Goal: Contribute content: Add original content to the website for others to see

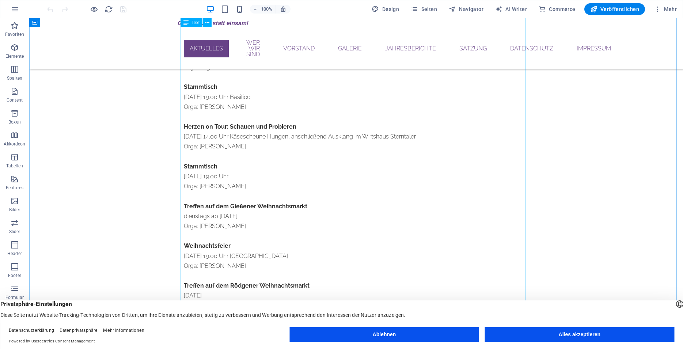
scroll to position [82, 0]
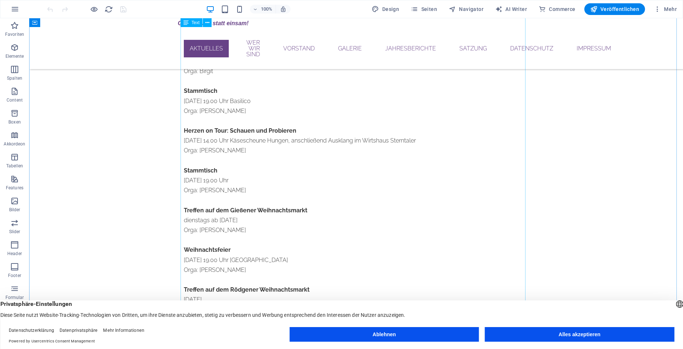
click at [257, 181] on div "Vergnügungskalender Herbstwanderung So 12.10.2025 10.30 Uhr Kirschenwäldchen We…" at bounding box center [356, 273] width 345 height 527
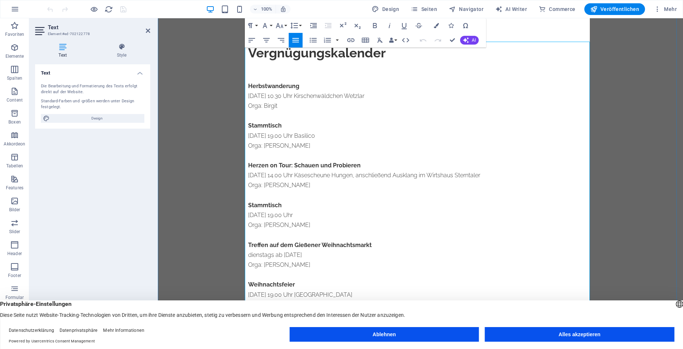
scroll to position [130, 0]
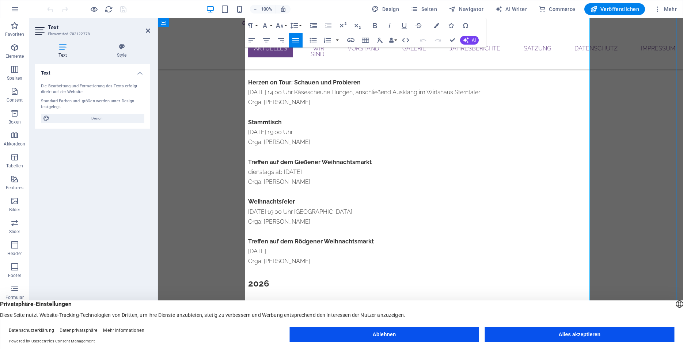
click at [318, 134] on p "Do 20.11.2025 19.00 Uhr" at bounding box center [420, 132] width 345 height 10
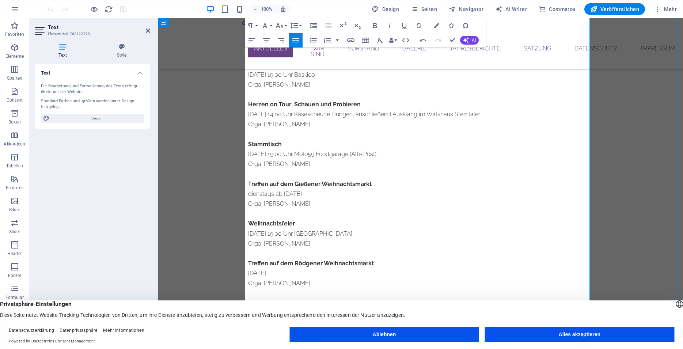
scroll to position [90, 0]
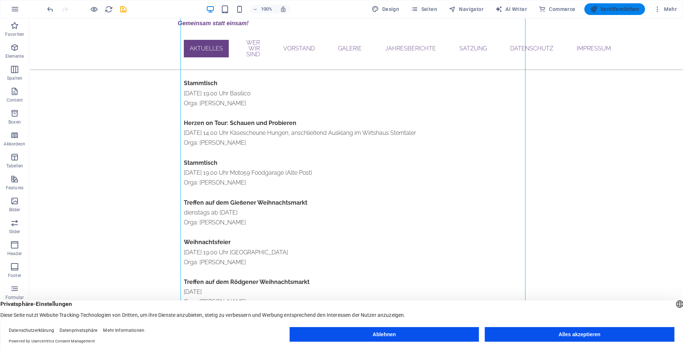
click at [613, 10] on span "Veröffentlichen" at bounding box center [614, 8] width 49 height 7
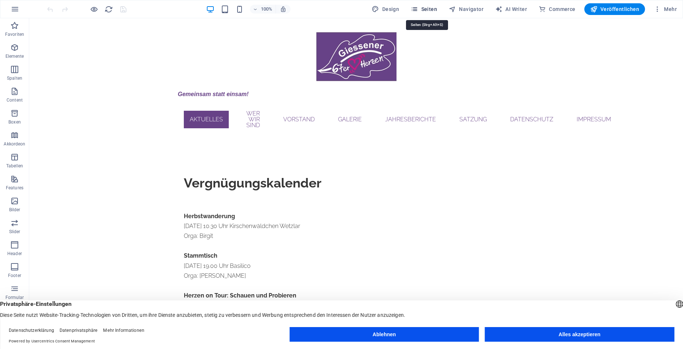
click at [427, 14] on button "Seiten" at bounding box center [424, 9] width 32 height 12
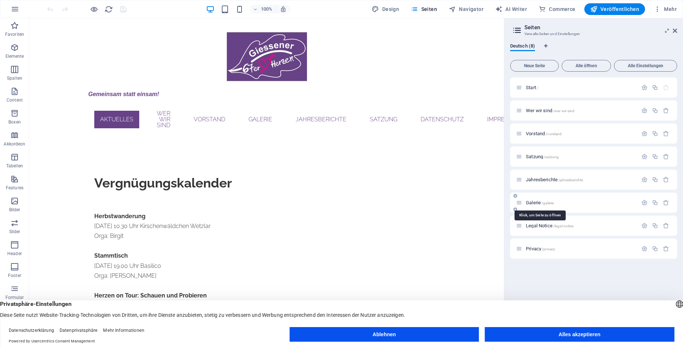
click at [529, 201] on span "Galerie /galerie" at bounding box center [540, 202] width 28 height 5
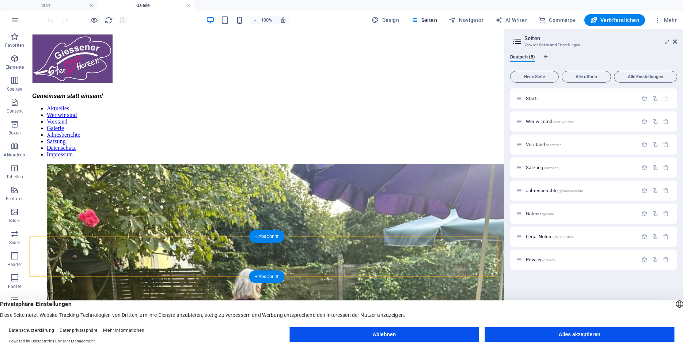
scroll to position [780, 0]
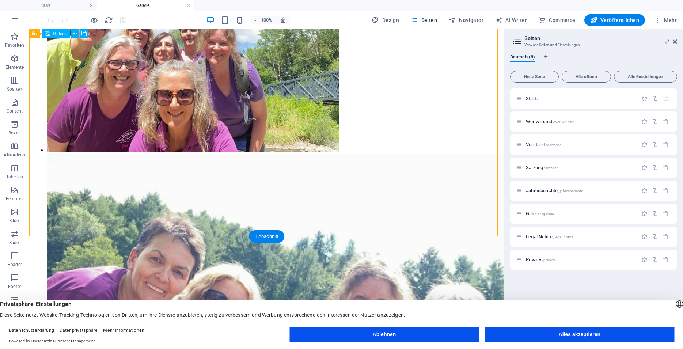
drag, startPoint x: 163, startPoint y: 191, endPoint x: 152, endPoint y: 176, distance: 18.9
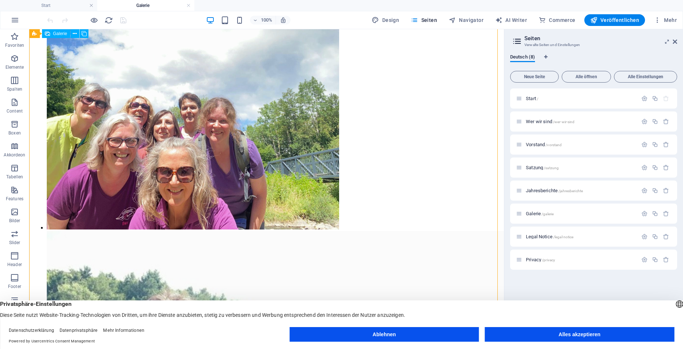
scroll to position [707, 0]
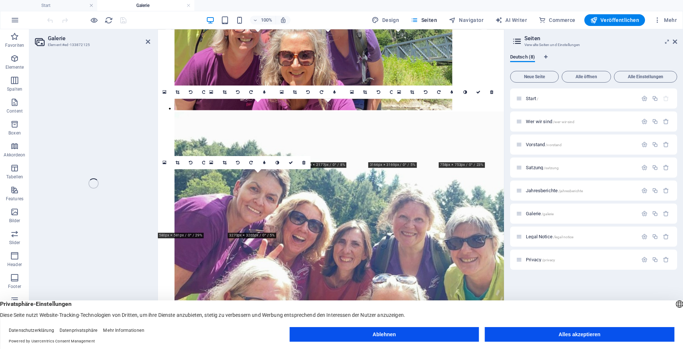
scroll to position [553, 0]
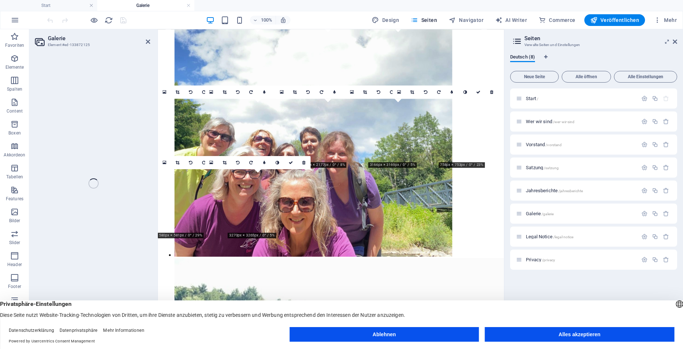
select select "4"
select select "px"
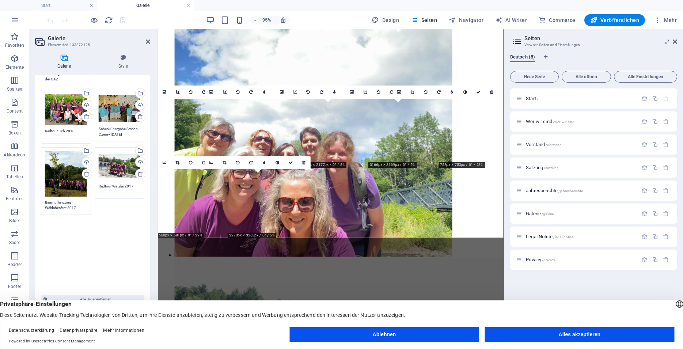
scroll to position [1427, 0]
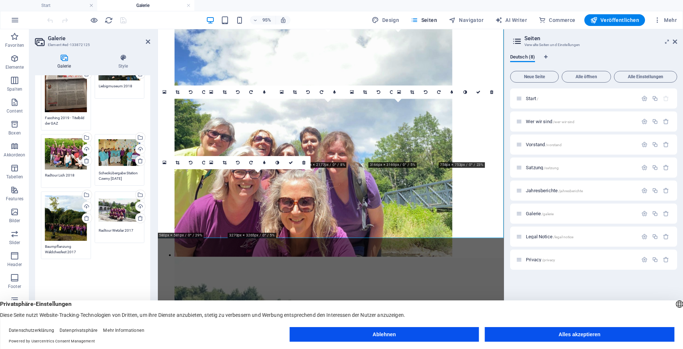
drag, startPoint x: 57, startPoint y: 172, endPoint x: 70, endPoint y: 128, distance: 45.3
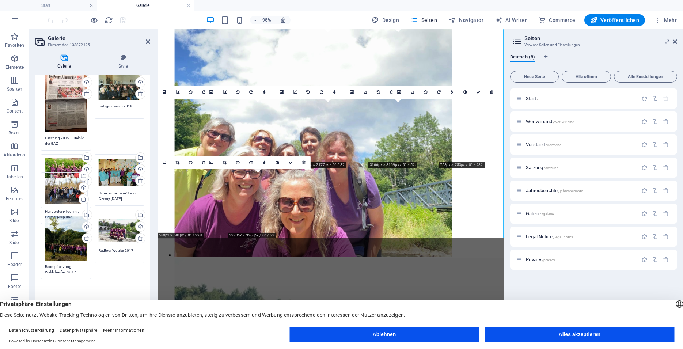
scroll to position [1362, 0]
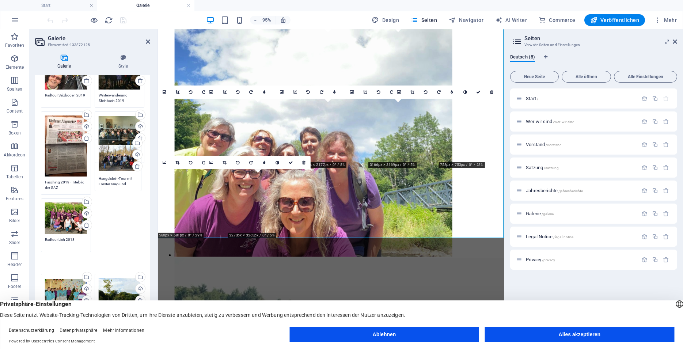
drag, startPoint x: 60, startPoint y: 225, endPoint x: 114, endPoint y: 147, distance: 94.7
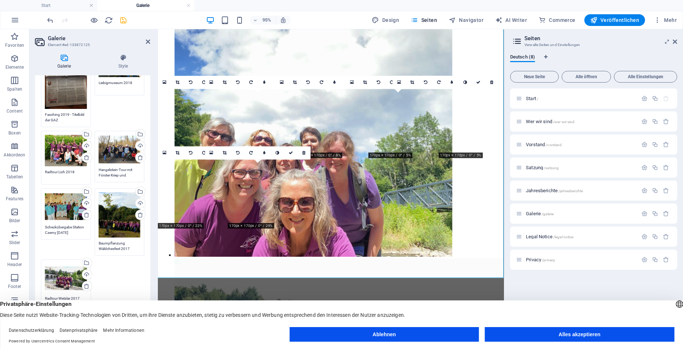
scroll to position [563, 0]
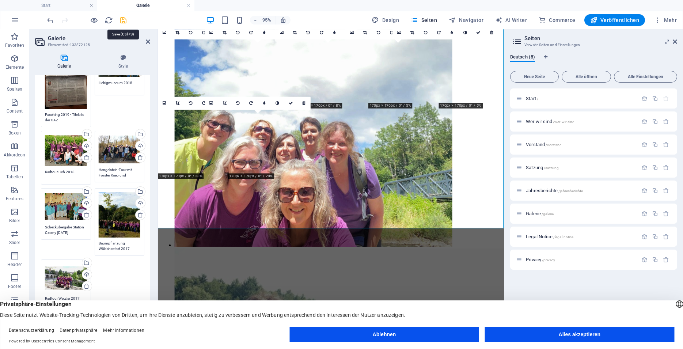
click at [123, 22] on icon "save" at bounding box center [123, 20] width 8 height 8
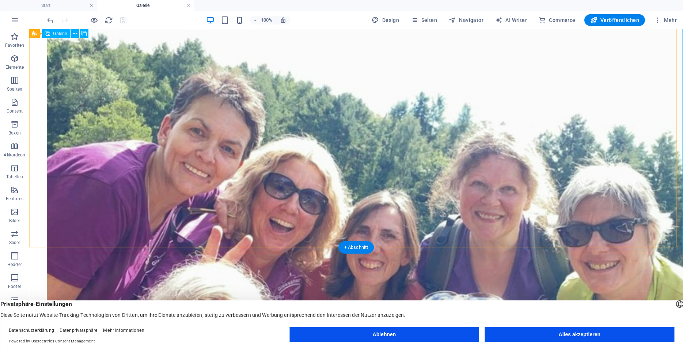
scroll to position [1128, 0]
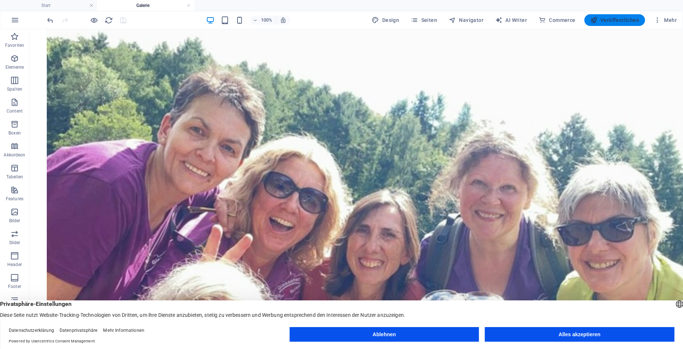
click at [607, 19] on span "Veröffentlichen" at bounding box center [614, 19] width 49 height 7
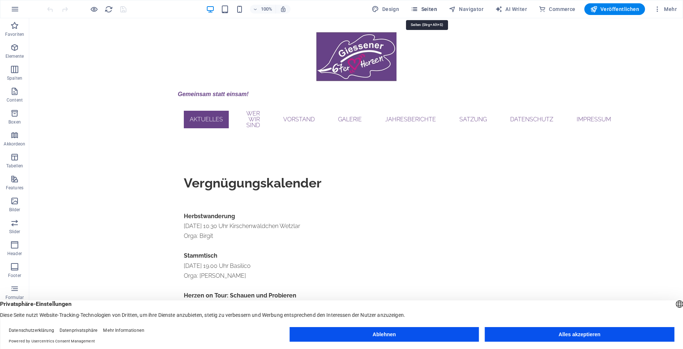
click at [428, 9] on span "Seiten" at bounding box center [424, 8] width 26 height 7
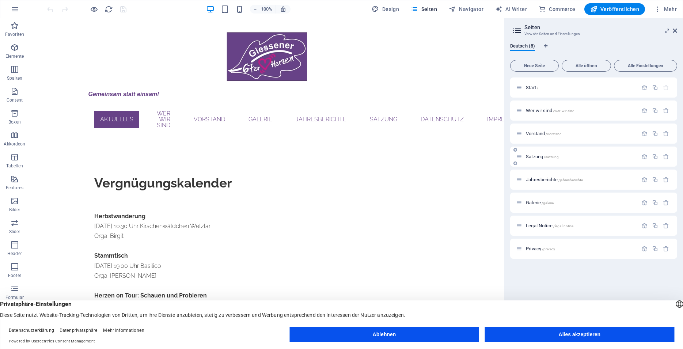
click at [537, 160] on div "Satzung /satzung" at bounding box center [577, 156] width 122 height 8
click at [393, 334] on button "Ablehnen" at bounding box center [383, 334] width 189 height 15
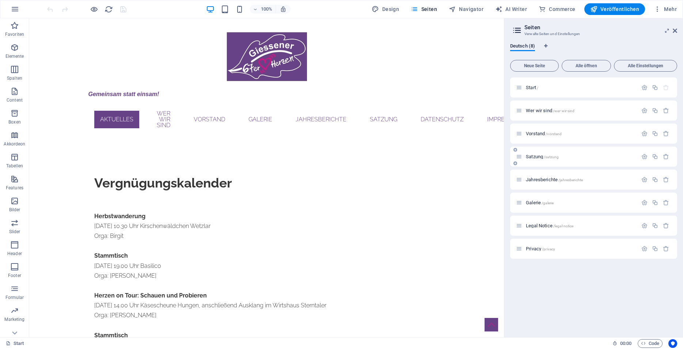
click at [536, 159] on span "Satzung /satzung" at bounding box center [542, 156] width 33 height 5
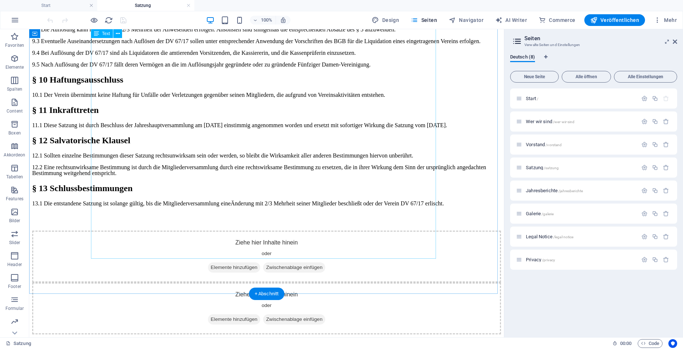
scroll to position [1303, 0]
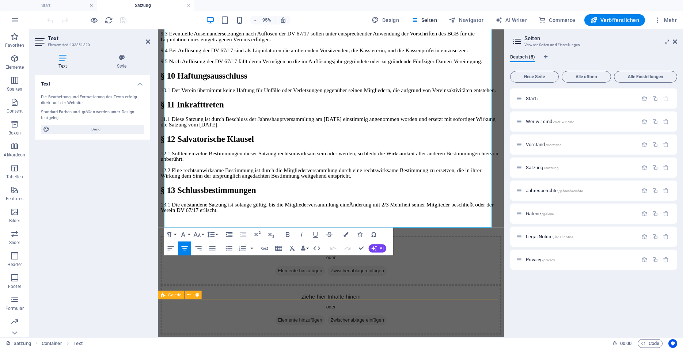
scroll to position [1287, 0]
click at [389, 211] on p "13.1 Die entstandene Satzung ist solange gültig, bis die Mitgliederversammlung …" at bounding box center [340, 217] width 358 height 12
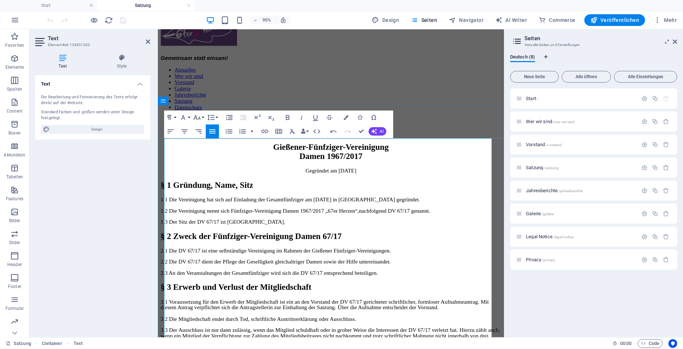
scroll to position [37, 0]
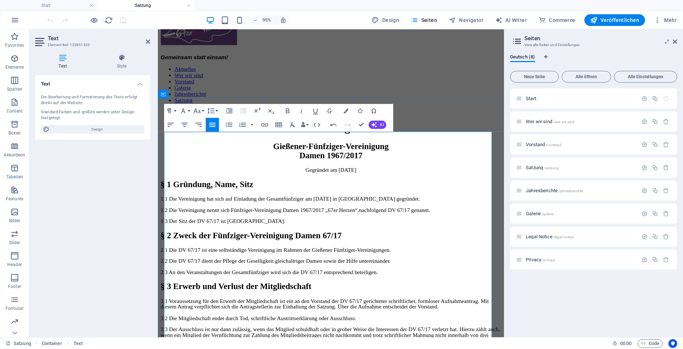
click at [393, 234] on p "1.1 Die Vereinigung hat sich auf Einladung der Gesamtfünfziger am 16. November …" at bounding box center [340, 219] width 358 height 29
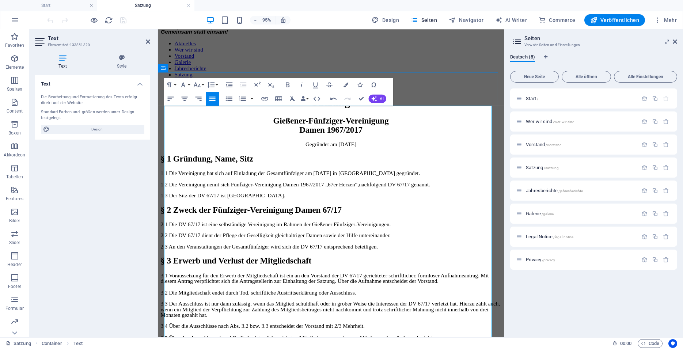
scroll to position [96, 0]
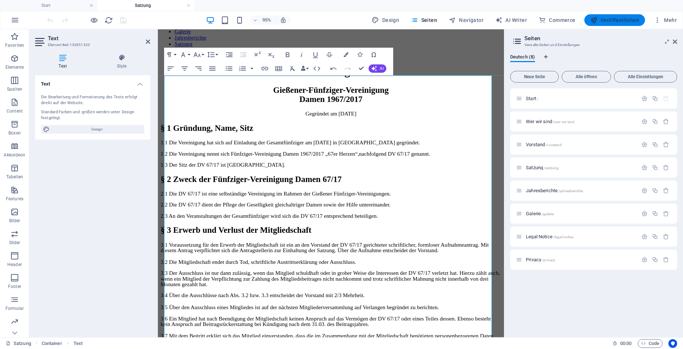
click at [604, 26] on button "Veröffentlichen" at bounding box center [614, 20] width 61 height 12
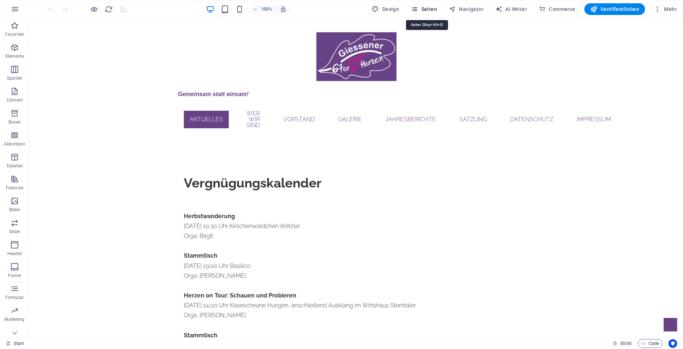
click at [427, 9] on span "Seiten" at bounding box center [424, 8] width 26 height 7
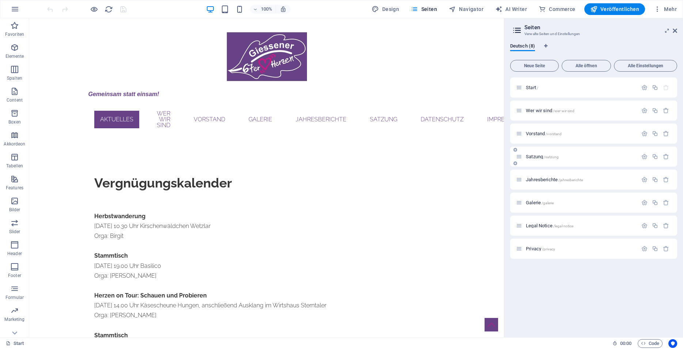
click at [527, 154] on div "Satzung /satzung" at bounding box center [577, 156] width 122 height 8
click at [533, 156] on span "Satzung /satzung" at bounding box center [542, 156] width 33 height 5
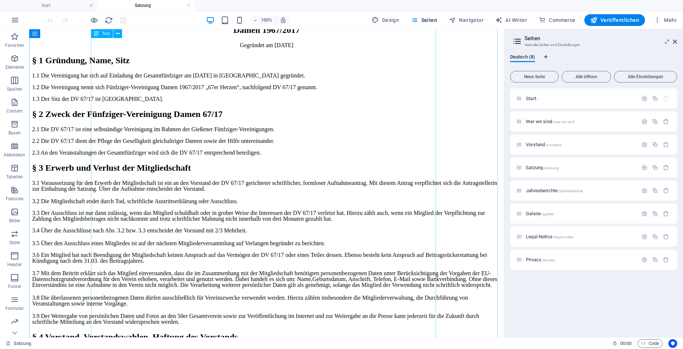
scroll to position [171, 0]
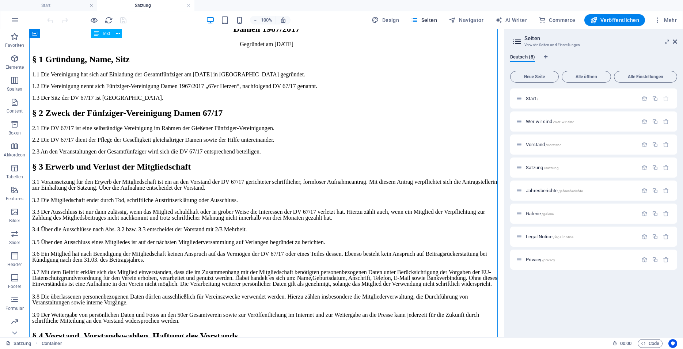
drag, startPoint x: 91, startPoint y: 148, endPoint x: 97, endPoint y: 154, distance: 8.8
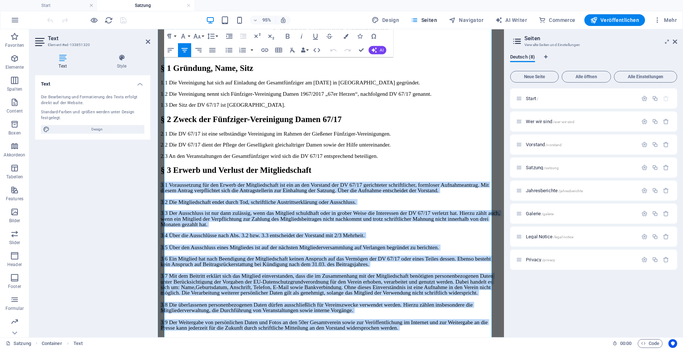
scroll to position [161, 0]
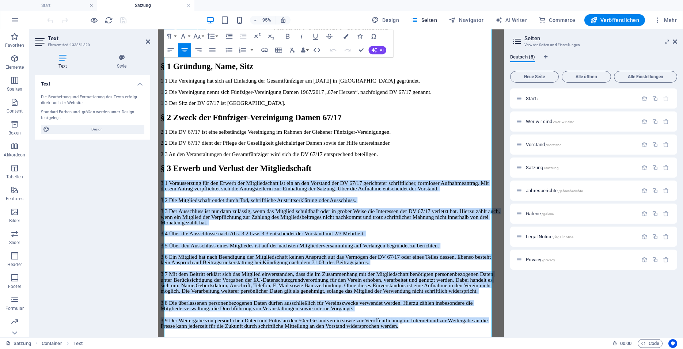
drag, startPoint x: 165, startPoint y: 169, endPoint x: 503, endPoint y: 318, distance: 369.1
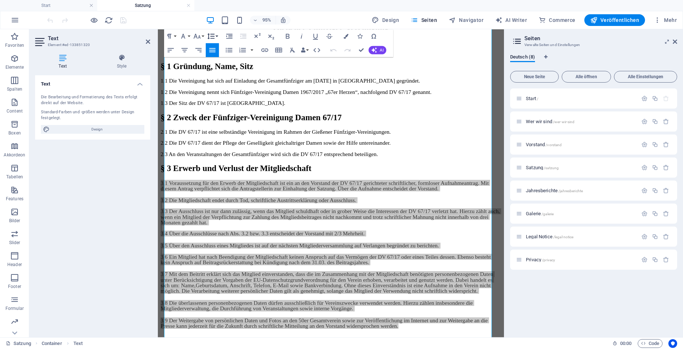
click at [216, 36] on button "Line Height" at bounding box center [212, 36] width 13 height 14
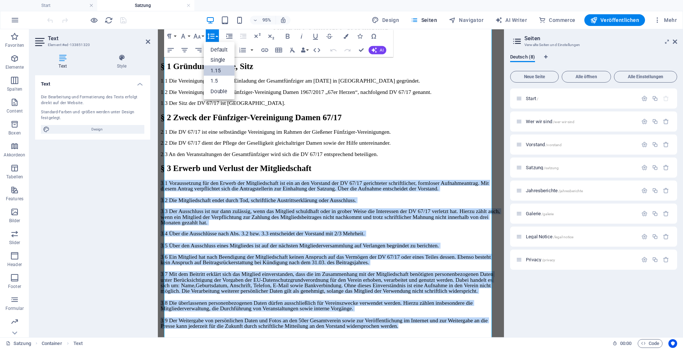
click at [217, 68] on link "1.15" at bounding box center [218, 70] width 31 height 11
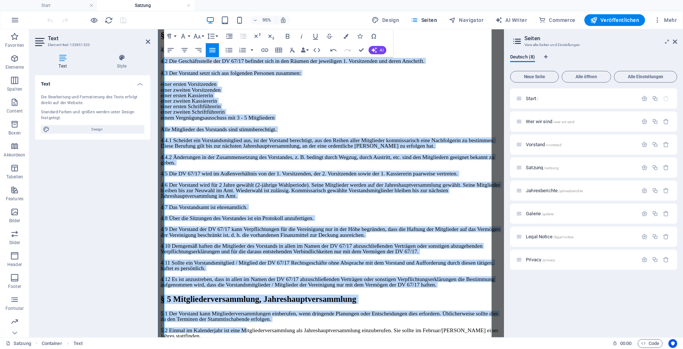
scroll to position [567, 0]
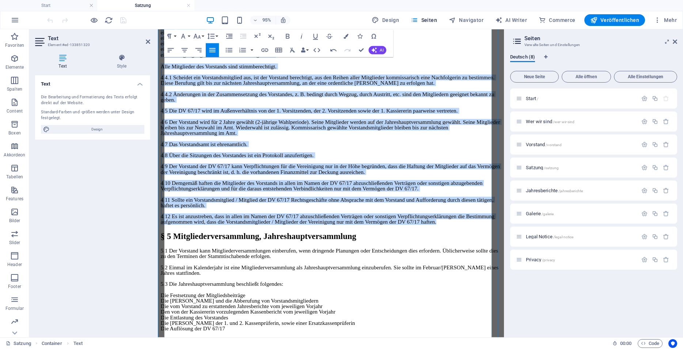
drag, startPoint x: 166, startPoint y: 172, endPoint x: 285, endPoint y: 232, distance: 133.5
click at [285, 232] on div "Satzung Gießener-Fünfziger-Vereinigung Damen 1967/2017 Gegründet am [DATE] § 1 …" at bounding box center [340, 249] width 358 height 1305
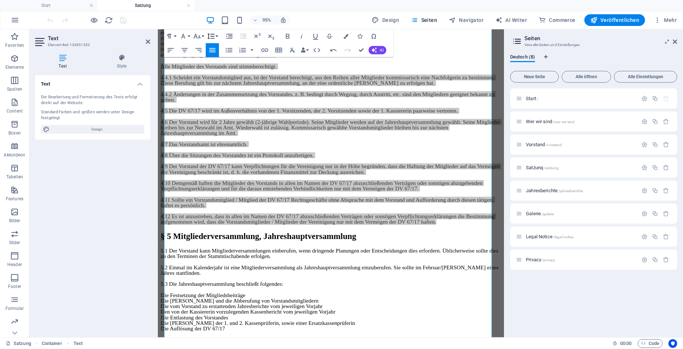
click at [217, 34] on button "Line Height" at bounding box center [212, 36] width 13 height 14
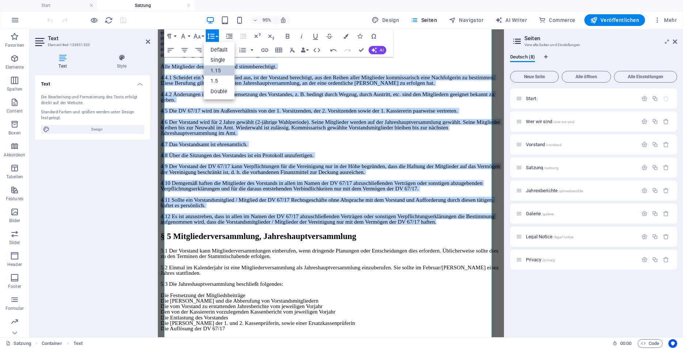
click at [217, 69] on link "1.15" at bounding box center [218, 70] width 31 height 11
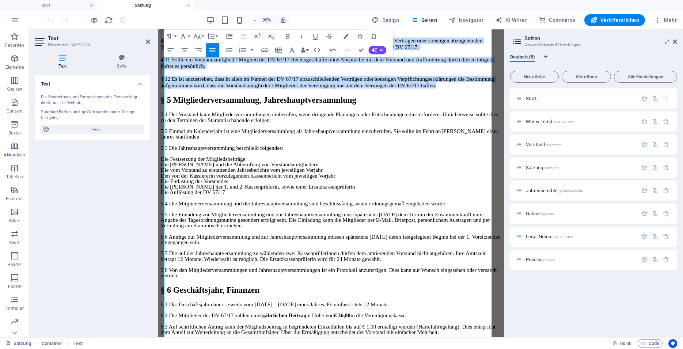
scroll to position [750, 0]
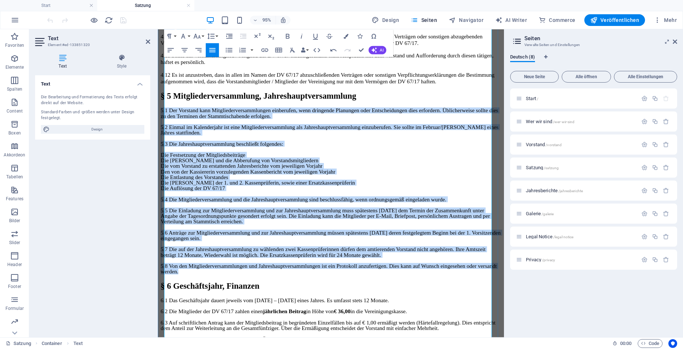
drag, startPoint x: 165, startPoint y: 122, endPoint x: 265, endPoint y: 291, distance: 196.6
click at [265, 287] on p "5.1 Der Vorstand kann Mitgliederversammlungen einberufen, wenn dringende Planun…" at bounding box center [340, 199] width 358 height 175
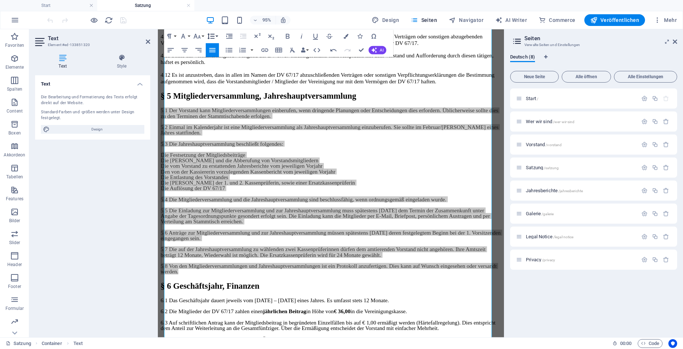
click at [218, 36] on button "Line Height" at bounding box center [212, 36] width 13 height 14
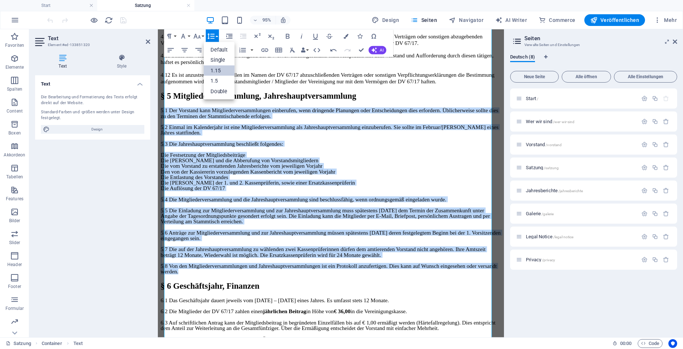
click at [220, 70] on link "1.15" at bounding box center [218, 70] width 31 height 11
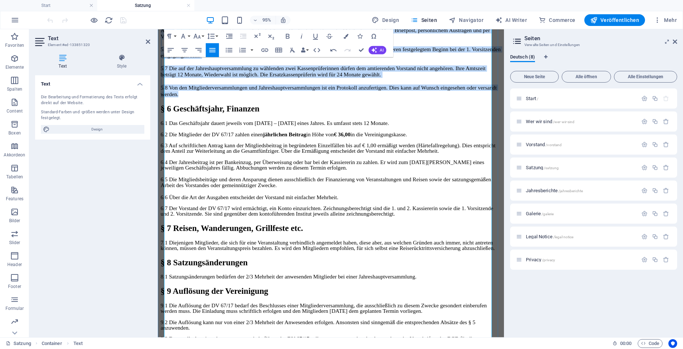
scroll to position [963, 0]
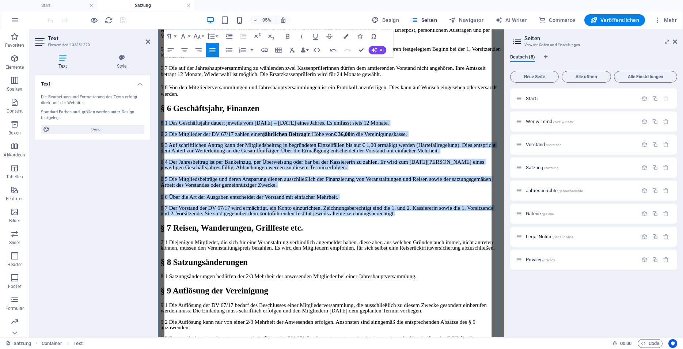
drag, startPoint x: 166, startPoint y: 142, endPoint x: 498, endPoint y: 244, distance: 347.4
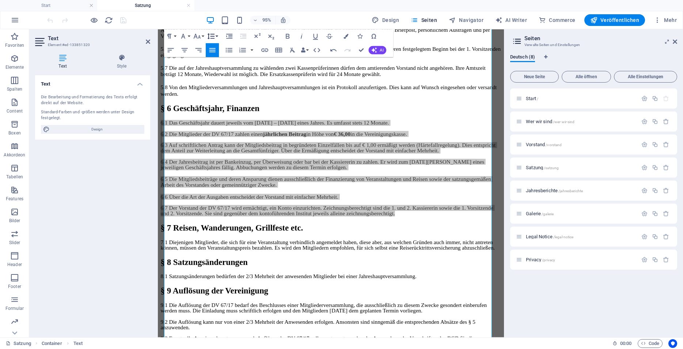
click at [217, 34] on button "Line Height" at bounding box center [212, 36] width 13 height 14
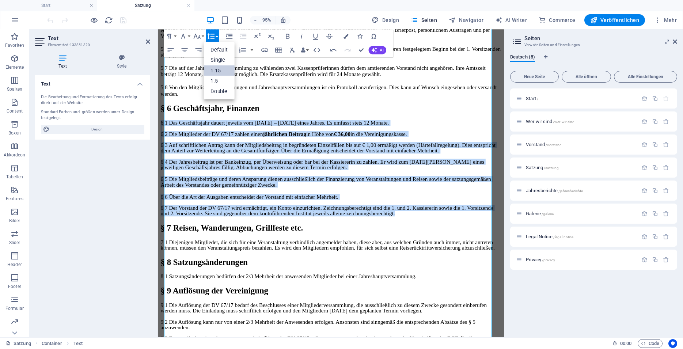
click at [218, 70] on link "1.15" at bounding box center [218, 70] width 31 height 11
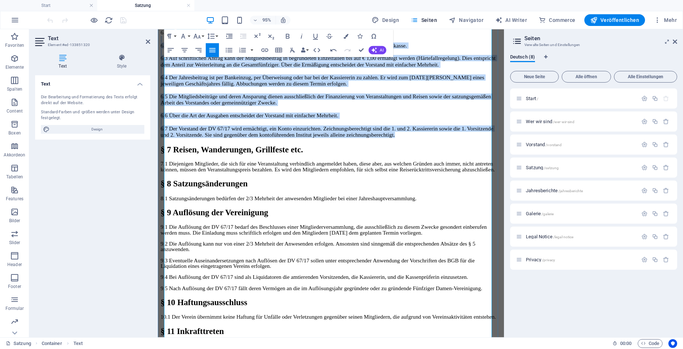
scroll to position [1068, 0]
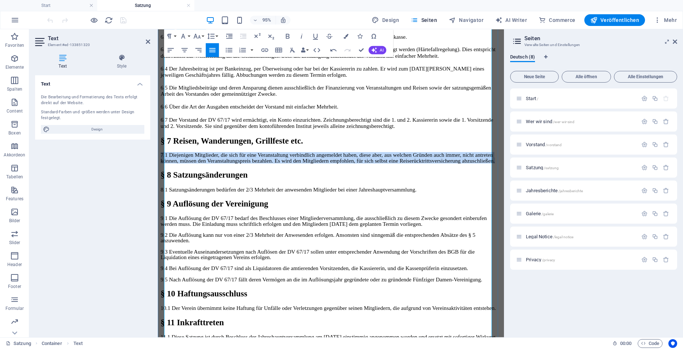
drag, startPoint x: 165, startPoint y: 184, endPoint x: 283, endPoint y: 199, distance: 119.3
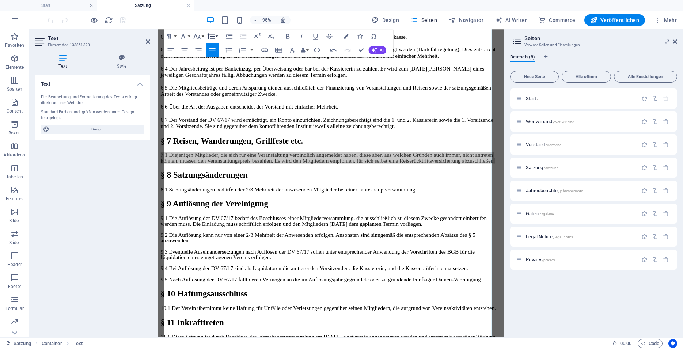
click at [217, 37] on button "Line Height" at bounding box center [212, 36] width 13 height 14
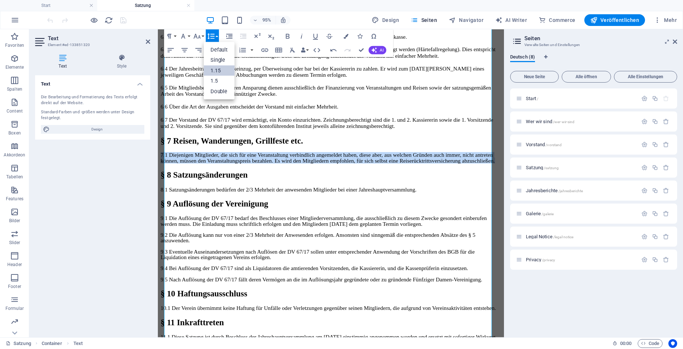
click at [218, 72] on link "1.15" at bounding box center [218, 70] width 31 height 11
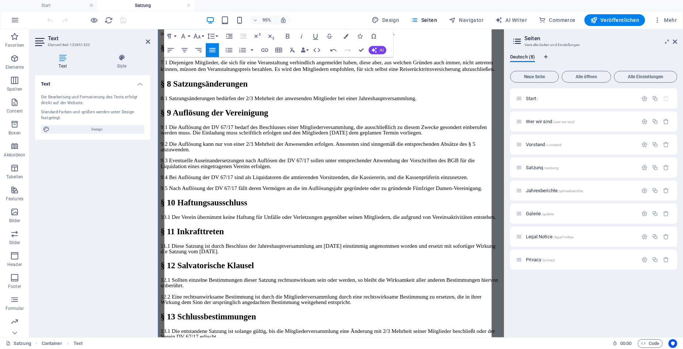
scroll to position [1167, 0]
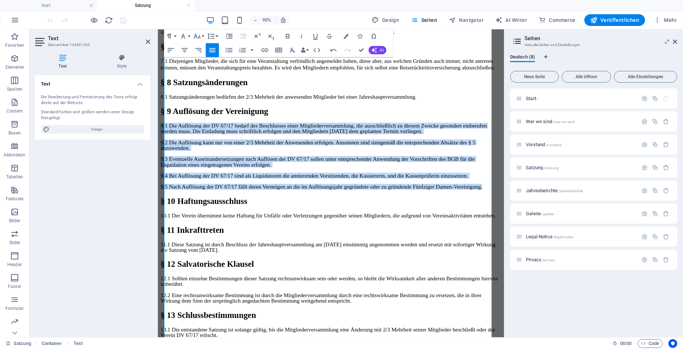
drag, startPoint x: 165, startPoint y: 174, endPoint x: 226, endPoint y: 255, distance: 101.5
click at [226, 198] on p "9.1 Die Auflösung der DV 67/17 bedarf des Beschlusses einer Mitgliederversammlu…" at bounding box center [340, 163] width 358 height 70
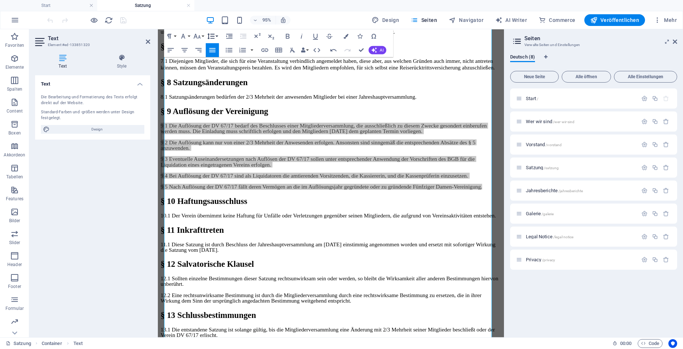
click at [217, 36] on button "Line Height" at bounding box center [212, 36] width 13 height 14
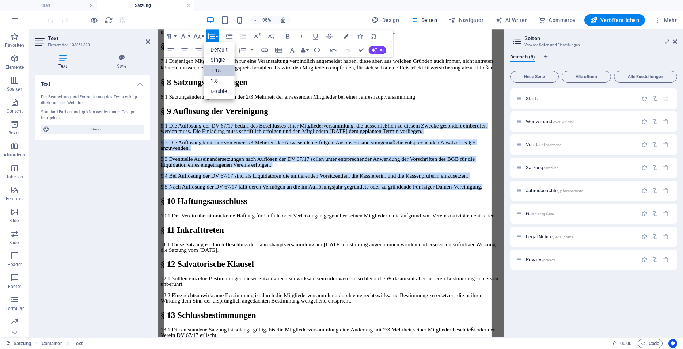
click at [217, 70] on link "1.15" at bounding box center [218, 70] width 31 height 11
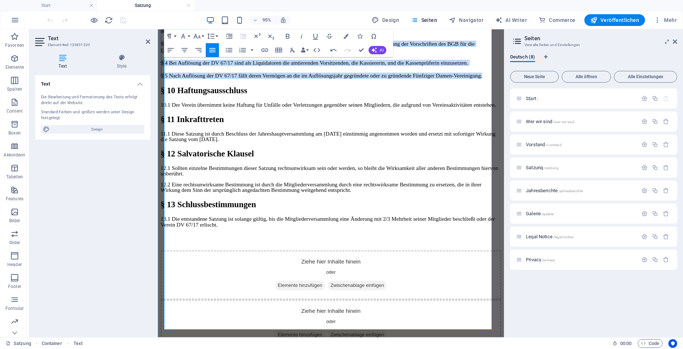
scroll to position [1294, 0]
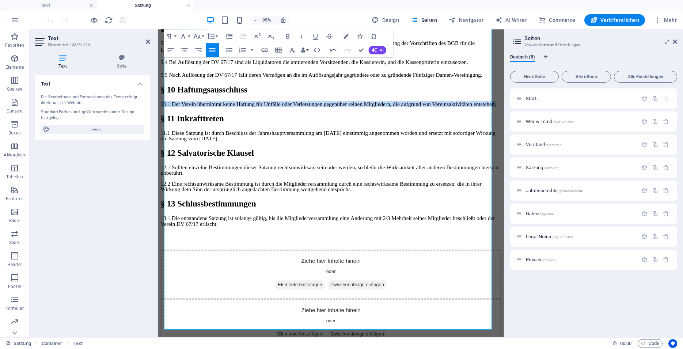
drag, startPoint x: 165, startPoint y: 175, endPoint x: 242, endPoint y: 187, distance: 78.5
click at [215, 34] on button "Line Height" at bounding box center [212, 36] width 13 height 14
click at [214, 72] on link "1.15" at bounding box center [218, 70] width 31 height 11
drag, startPoint x: 165, startPoint y: 217, endPoint x: 304, endPoint y: 227, distance: 138.8
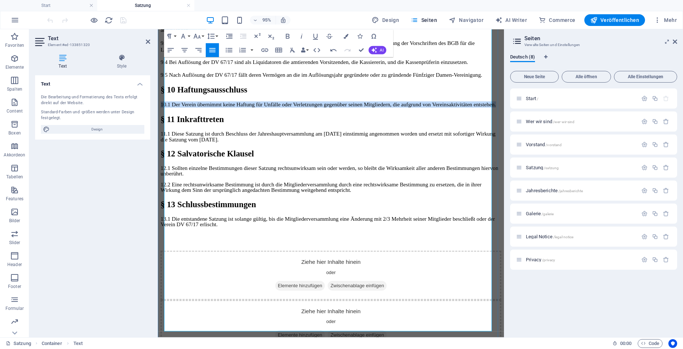
click at [304, 148] on p "11.1 Diese Satzung ist durch Beschluss der Jahreshauptversammlung am [DATE] ein…" at bounding box center [340, 143] width 358 height 12
click at [217, 33] on button "Line Height" at bounding box center [212, 36] width 13 height 14
click at [218, 69] on link "1.15" at bounding box center [218, 70] width 31 height 11
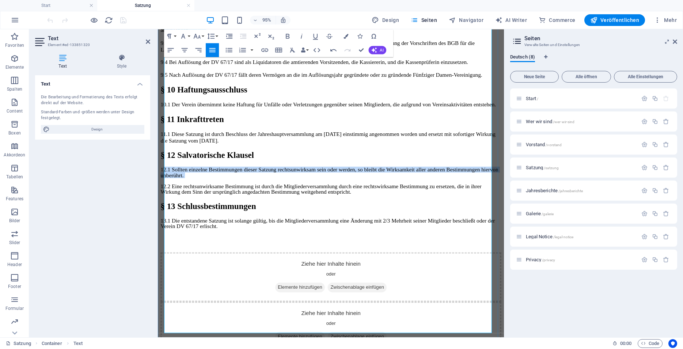
drag, startPoint x: 166, startPoint y: 262, endPoint x: 206, endPoint y: 273, distance: 41.5
click at [206, 203] on p "12.1 Sollten einzelne Bestimmungen dieser Satzung rechtsunwirksam sein oder wer…" at bounding box center [340, 188] width 358 height 29
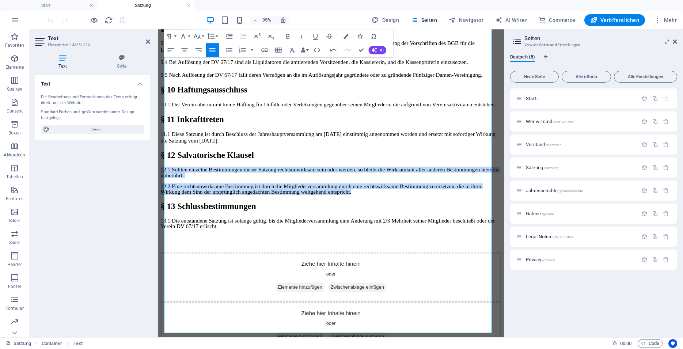
drag, startPoint x: 165, startPoint y: 264, endPoint x: 463, endPoint y: 288, distance: 299.0
click at [463, 203] on p "12.1 Sollten einzelne Bestimmungen dieser Satzung rechtsunwirksam sein oder wer…" at bounding box center [340, 188] width 358 height 29
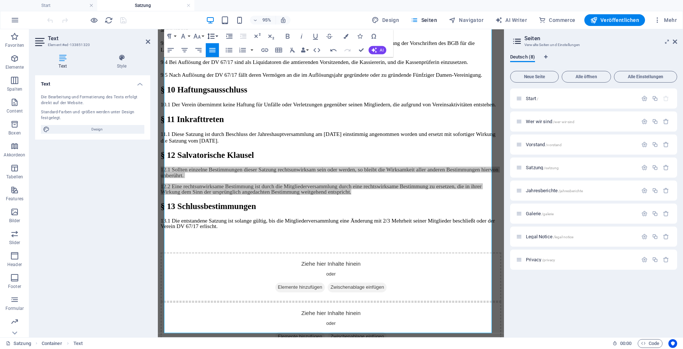
click at [217, 38] on button "Line Height" at bounding box center [212, 36] width 13 height 14
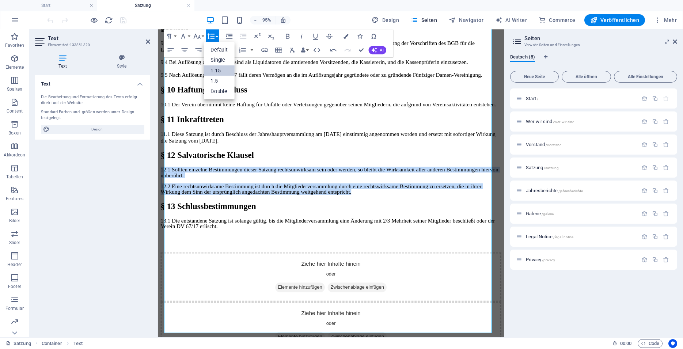
click at [218, 70] on link "1.15" at bounding box center [218, 70] width 31 height 11
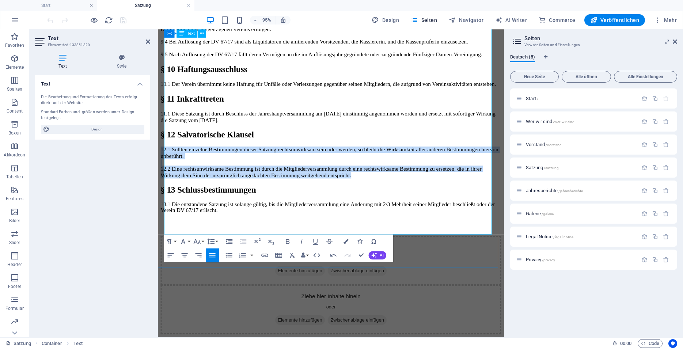
scroll to position [1409, 0]
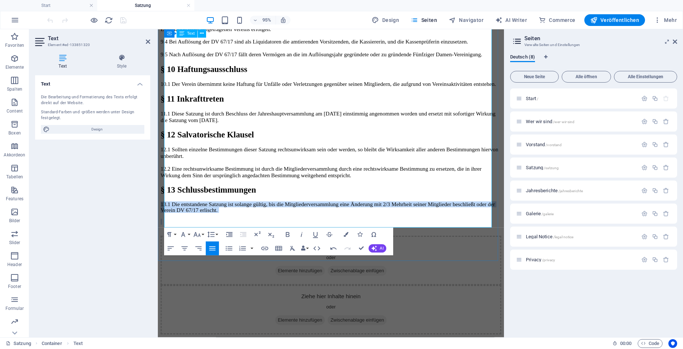
drag, startPoint x: 165, startPoint y: 211, endPoint x: 286, endPoint y: 224, distance: 121.9
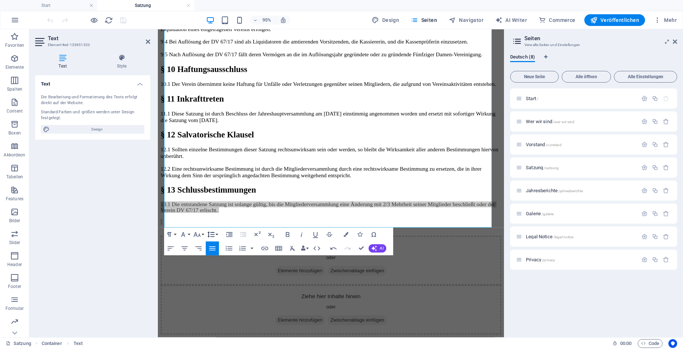
click at [218, 233] on button "Line Height" at bounding box center [212, 235] width 13 height 14
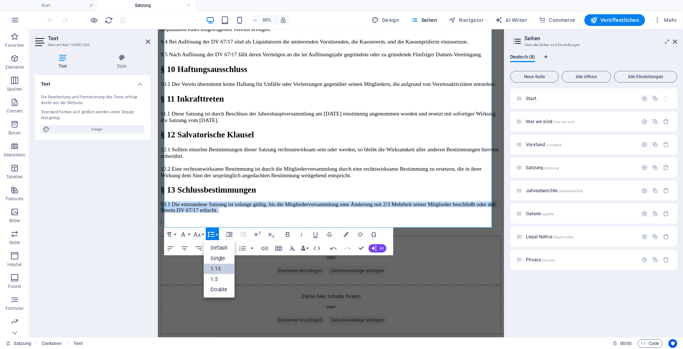
click at [216, 269] on link "1.15" at bounding box center [218, 268] width 31 height 11
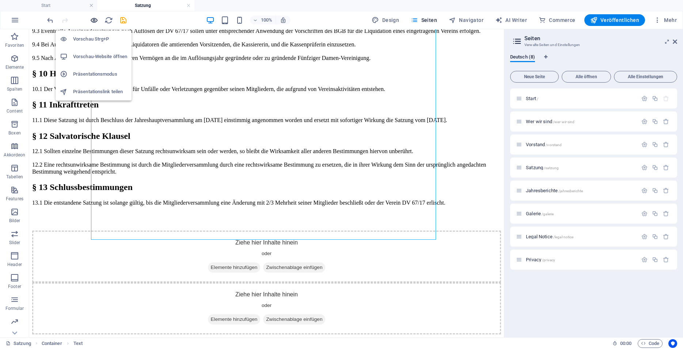
click at [94, 20] on icon "button" at bounding box center [94, 20] width 8 height 8
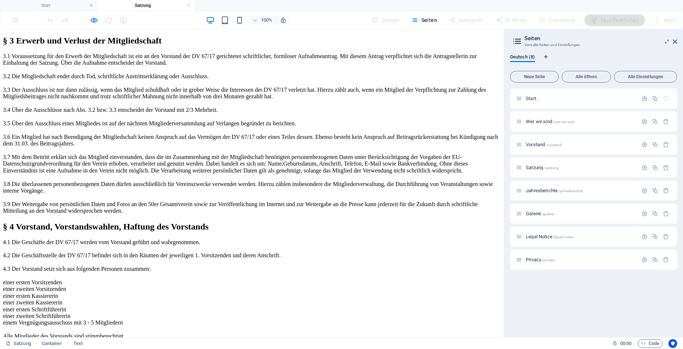
scroll to position [295, 0]
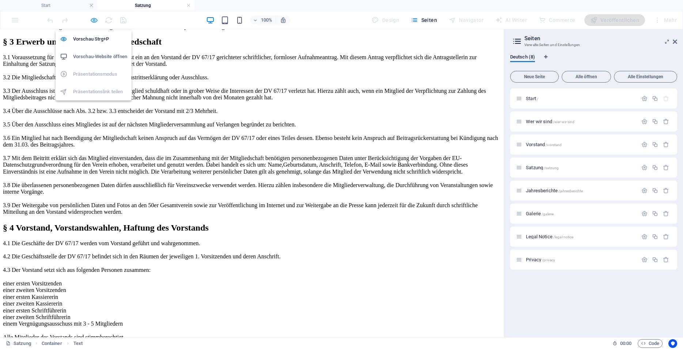
click at [96, 19] on icon "button" at bounding box center [94, 20] width 8 height 8
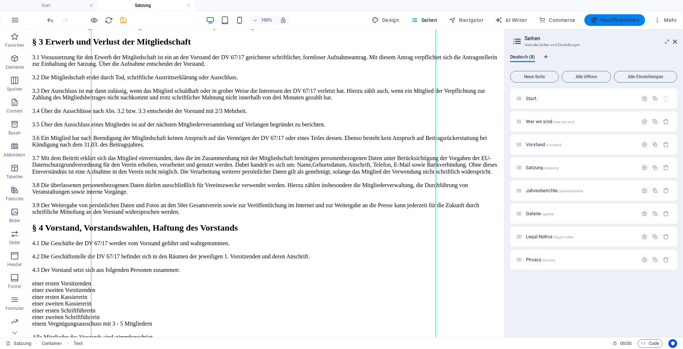
click at [616, 22] on span "Veröffentlichen" at bounding box center [614, 19] width 49 height 7
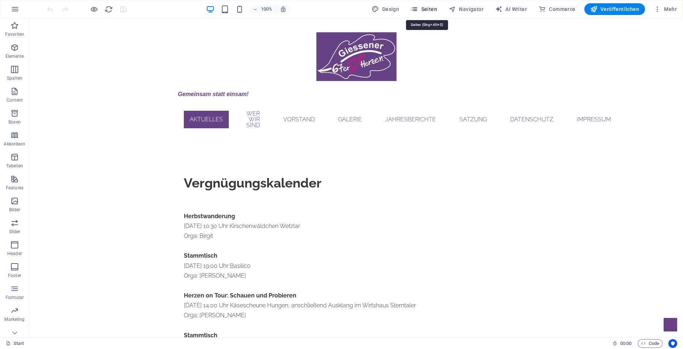
click at [428, 9] on span "Seiten" at bounding box center [424, 8] width 26 height 7
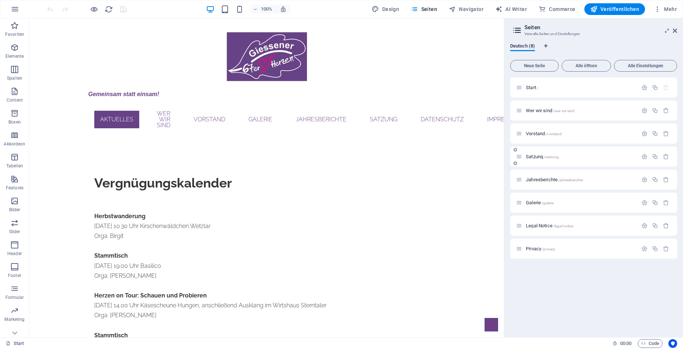
click at [532, 163] on div "Satzung /satzung" at bounding box center [593, 156] width 167 height 20
click at [538, 157] on span "Satzung /satzung" at bounding box center [542, 156] width 33 height 5
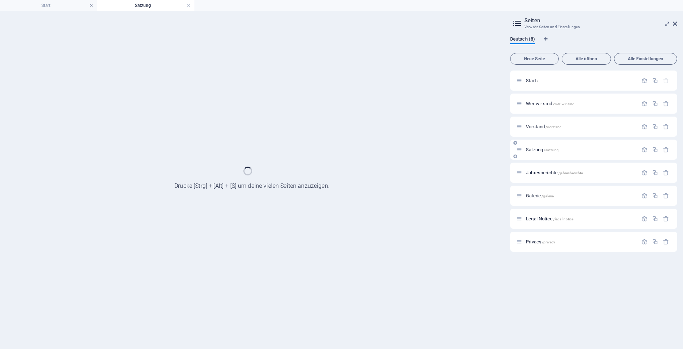
click at [538, 157] on div "Satzung /satzung" at bounding box center [593, 150] width 167 height 20
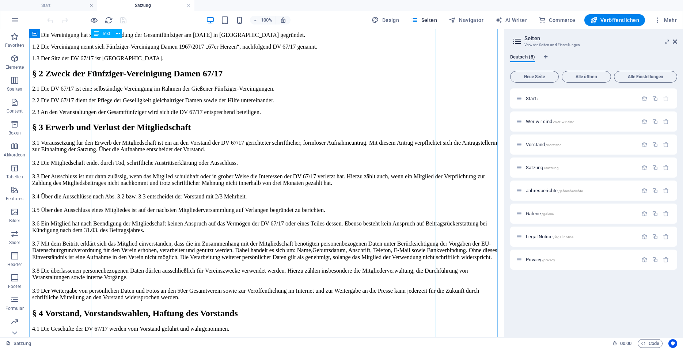
scroll to position [215, 0]
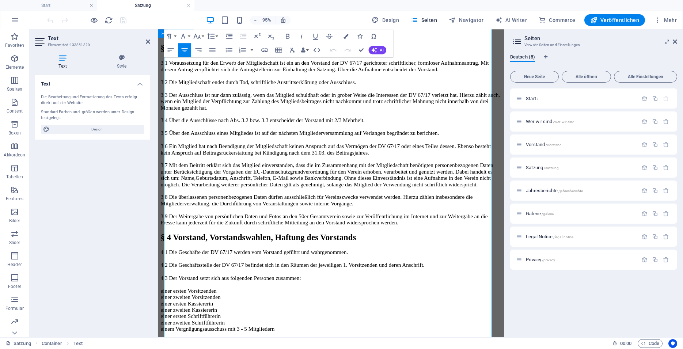
scroll to position [289, 0]
click at [371, 168] on p "3.7 Mit dem Beitritt erklärt sich das Mitglied einverstanden, dass die im Zusam…" at bounding box center [340, 181] width 358 height 27
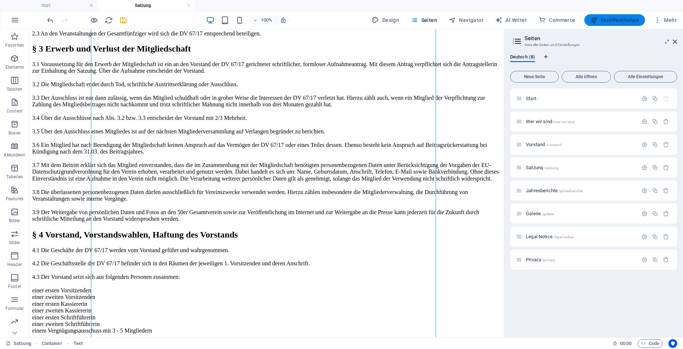
click at [612, 20] on span "Veröffentlichen" at bounding box center [614, 19] width 49 height 7
